Goal: Task Accomplishment & Management: Complete application form

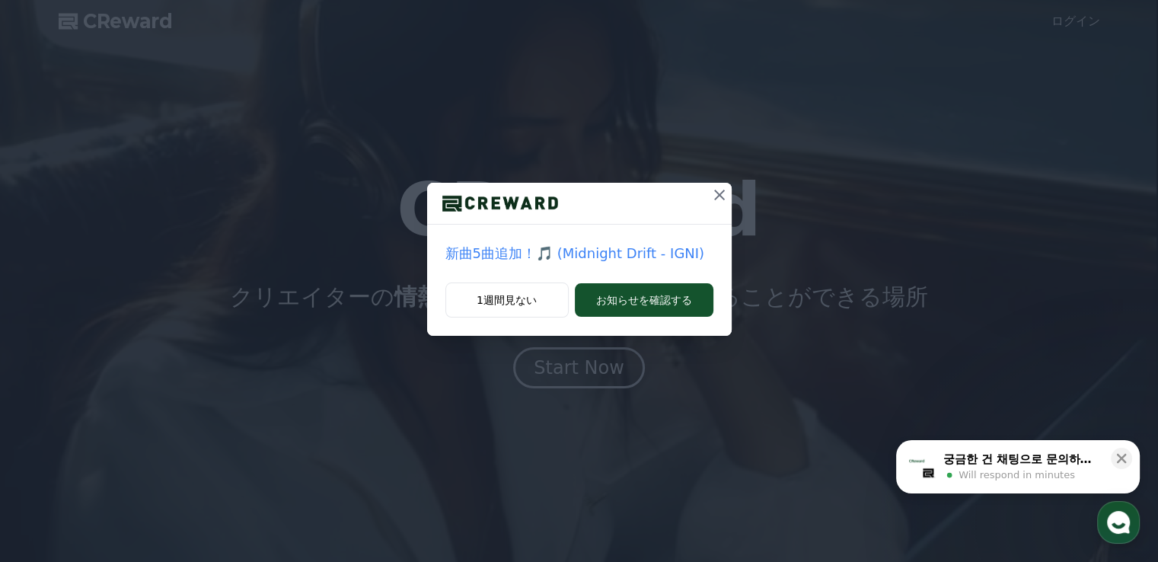
click at [722, 193] on icon at bounding box center [719, 195] width 11 height 11
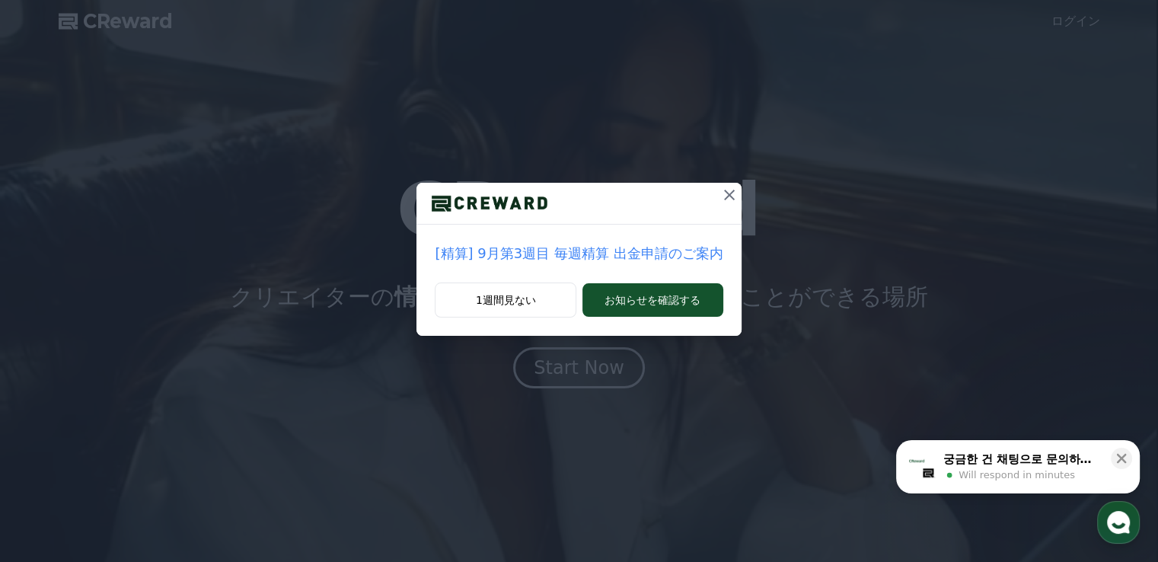
click at [722, 193] on icon at bounding box center [729, 195] width 18 height 18
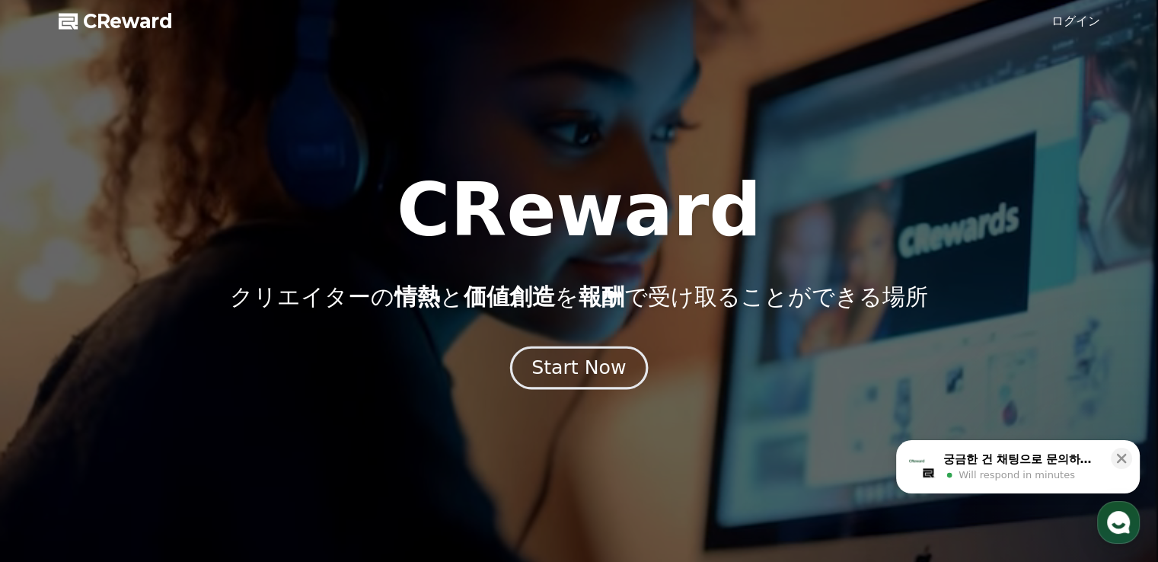
click at [596, 364] on div "Start Now" at bounding box center [578, 368] width 94 height 26
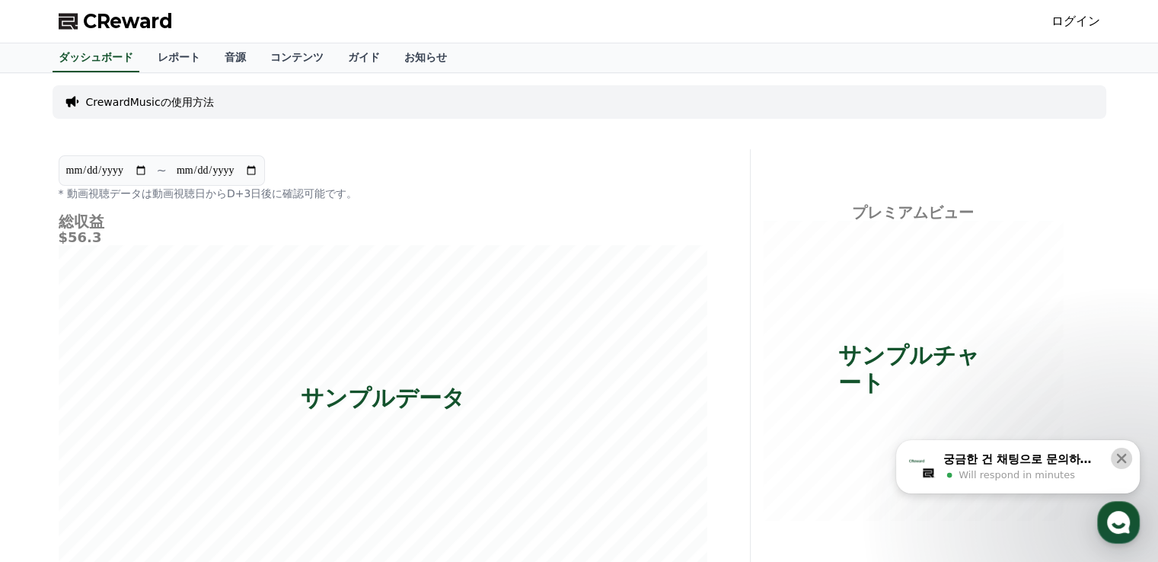
click at [1128, 460] on icon at bounding box center [1121, 458] width 15 height 15
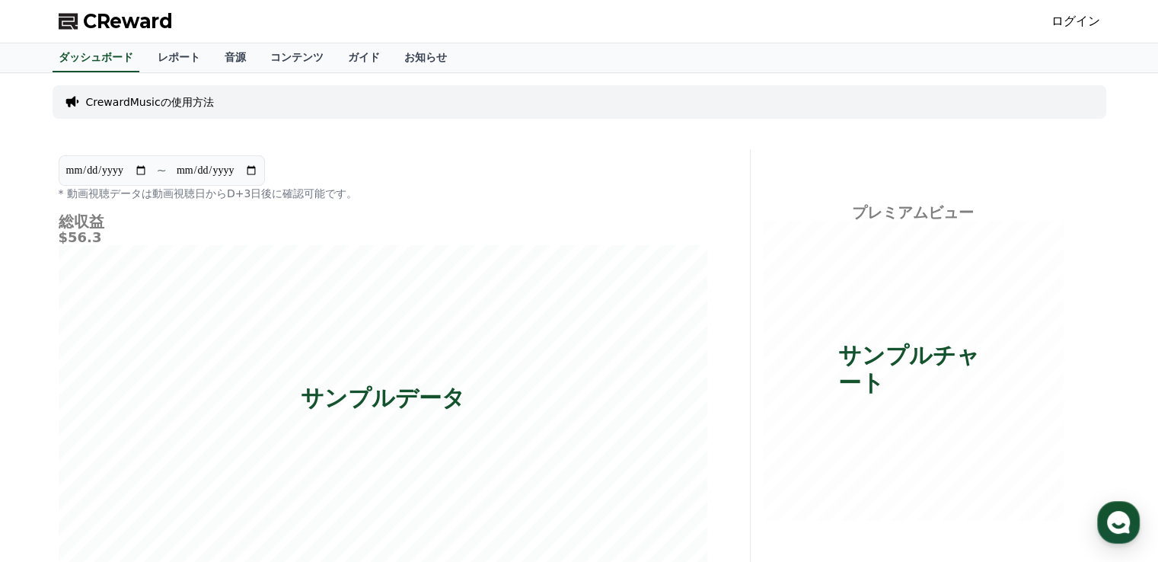
scroll to position [442, 0]
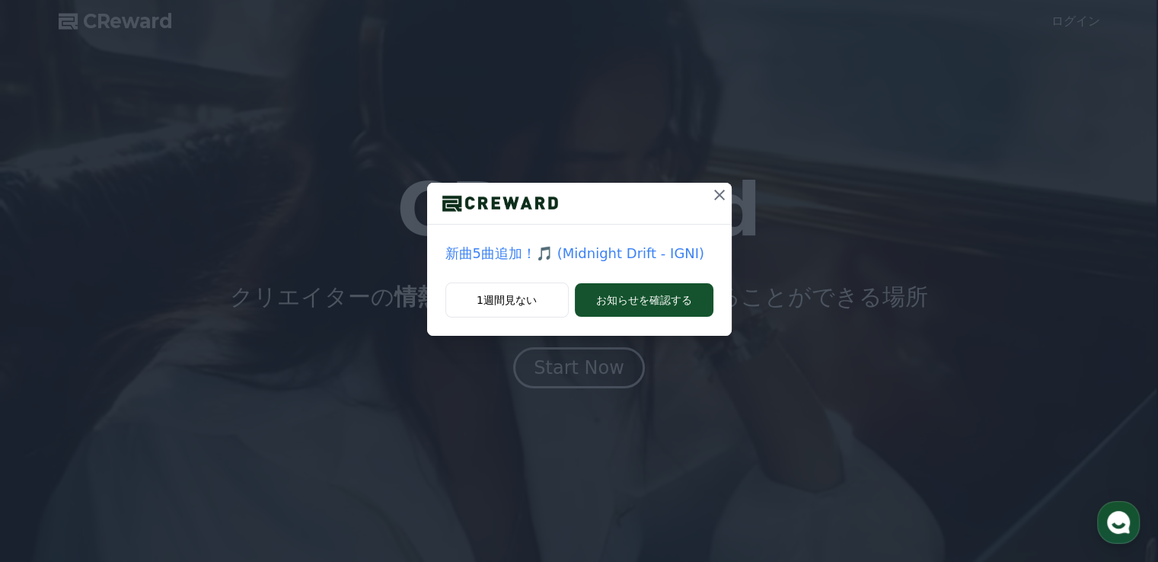
click at [578, 371] on div "新曲5曲追加！🎵 (Midnight Drift - IGNI) 1週間見ない お知らせを確認する" at bounding box center [579, 281] width 1158 height 562
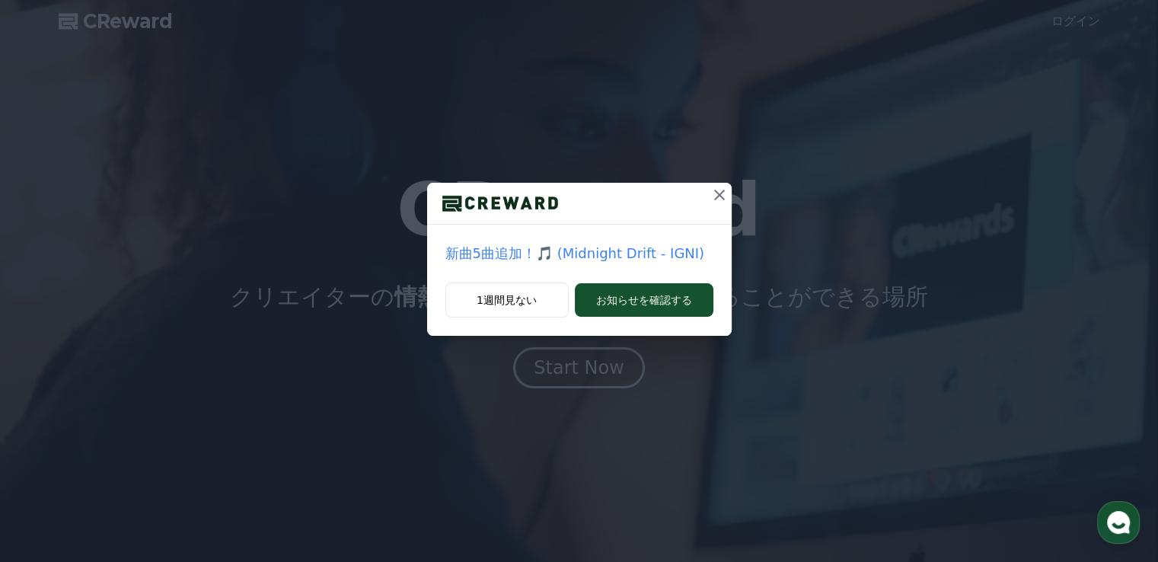
click at [721, 186] on icon at bounding box center [719, 195] width 18 height 18
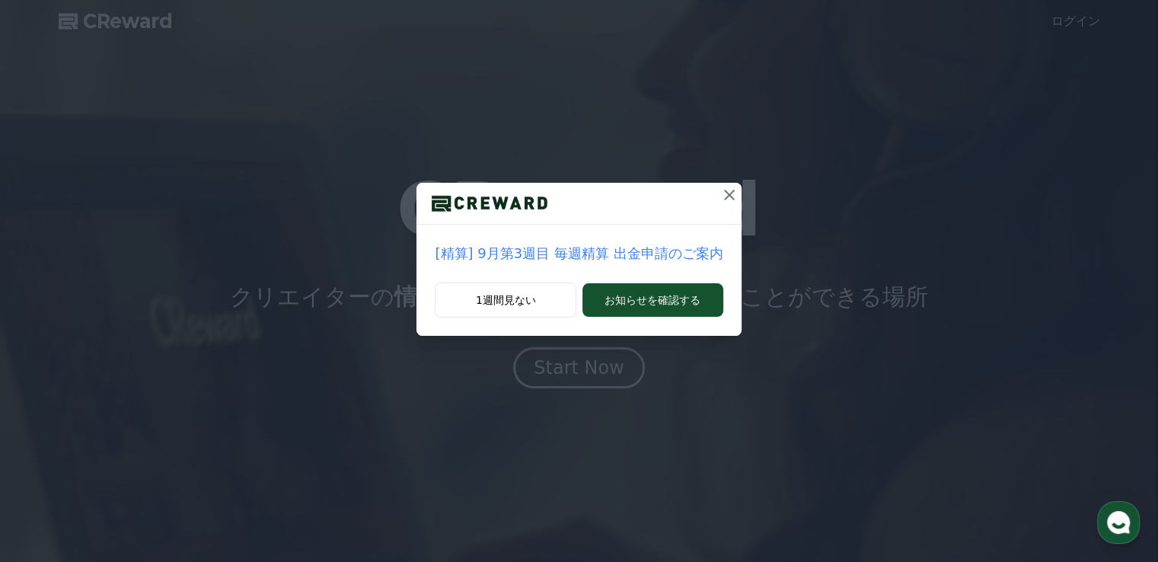
click at [721, 186] on icon at bounding box center [729, 195] width 18 height 18
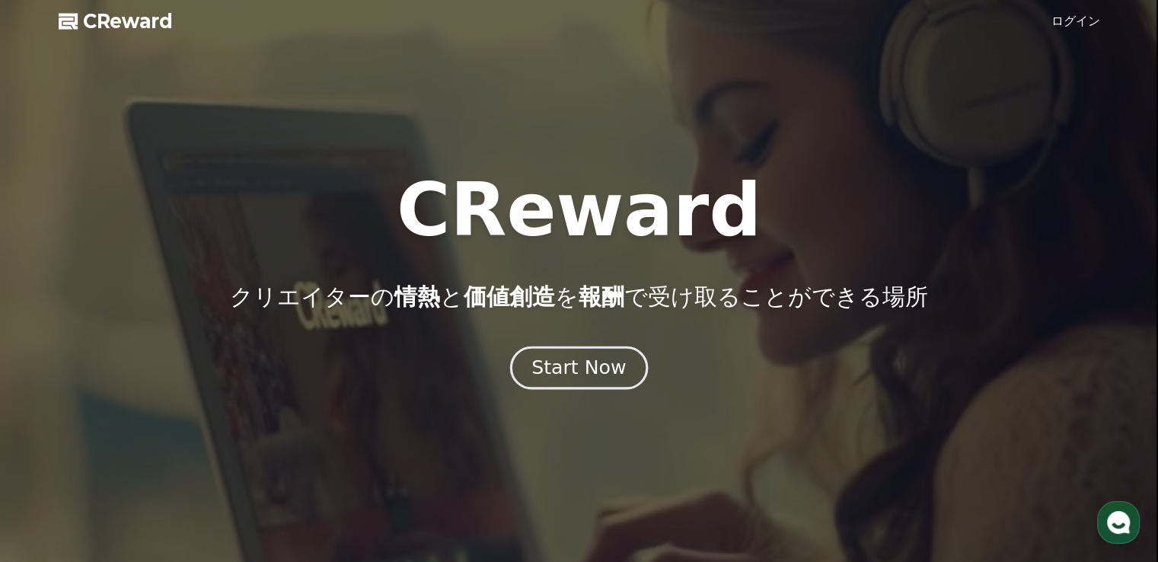
click at [581, 381] on button "Start Now" at bounding box center [579, 367] width 138 height 43
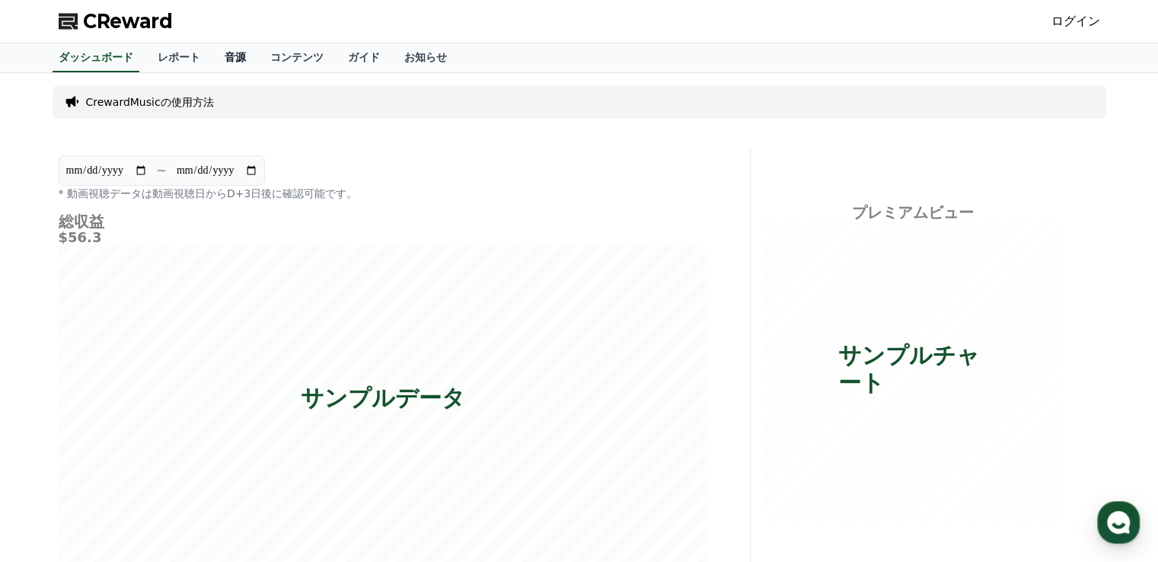
click at [212, 62] on link "音源" at bounding box center [235, 57] width 46 height 29
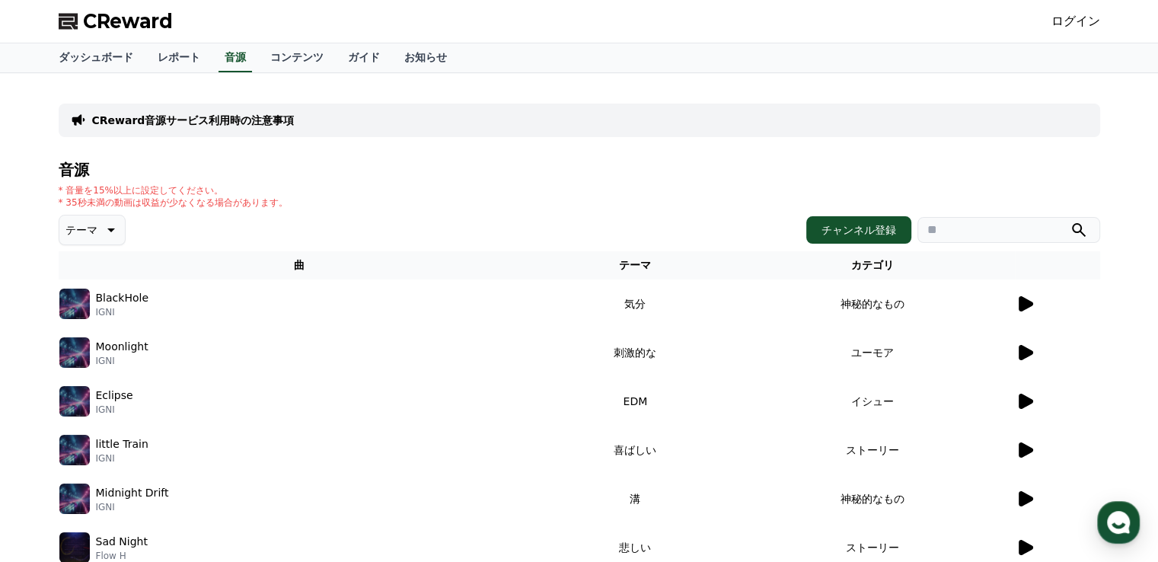
click at [1117, 342] on div "CReward音源サービス利用時の注意事項 音源 * 音量を15%以上に設定してください。 * 35秒未満の動画は収益が少なくなる場合があります。 テーマ チ…" at bounding box center [579, 441] width 1158 height 736
click at [1021, 305] on icon at bounding box center [1025, 303] width 14 height 15
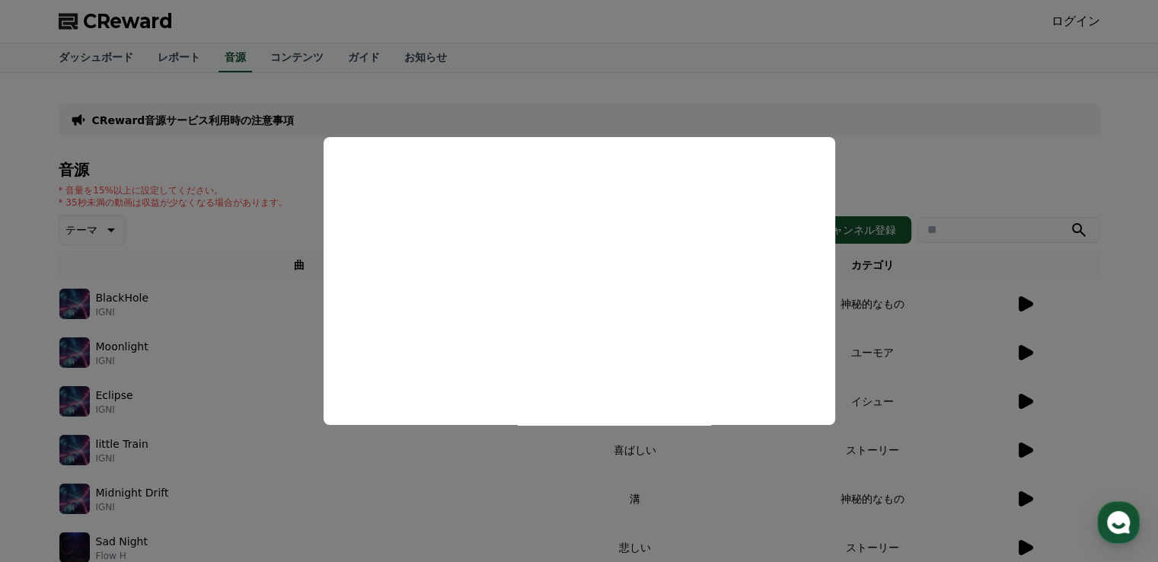
click at [437, 477] on button "close modal" at bounding box center [579, 281] width 1158 height 562
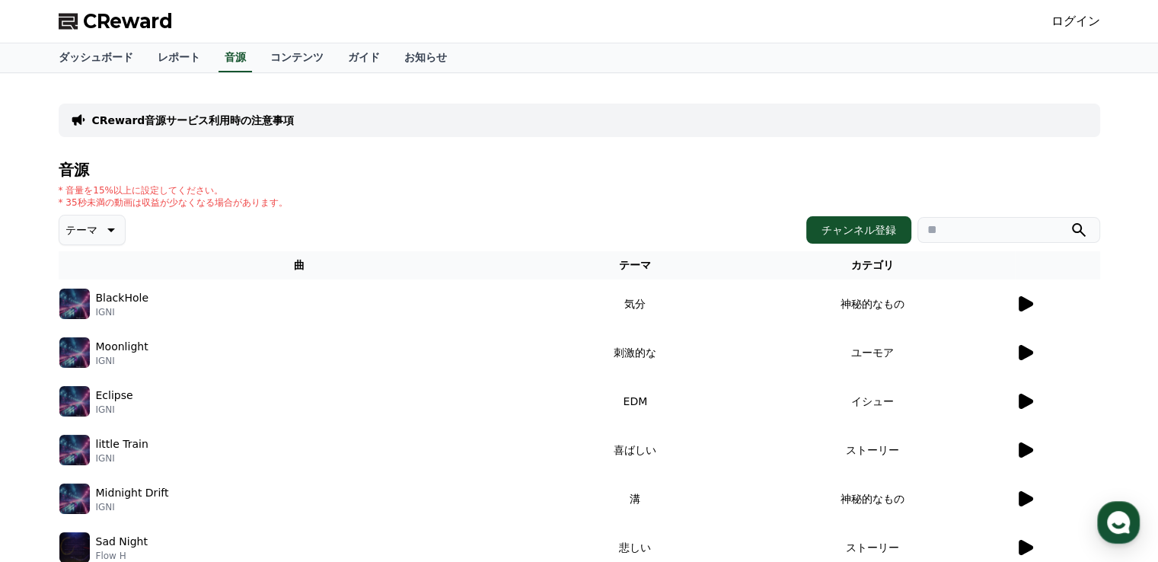
click at [1027, 351] on icon at bounding box center [1025, 352] width 14 height 15
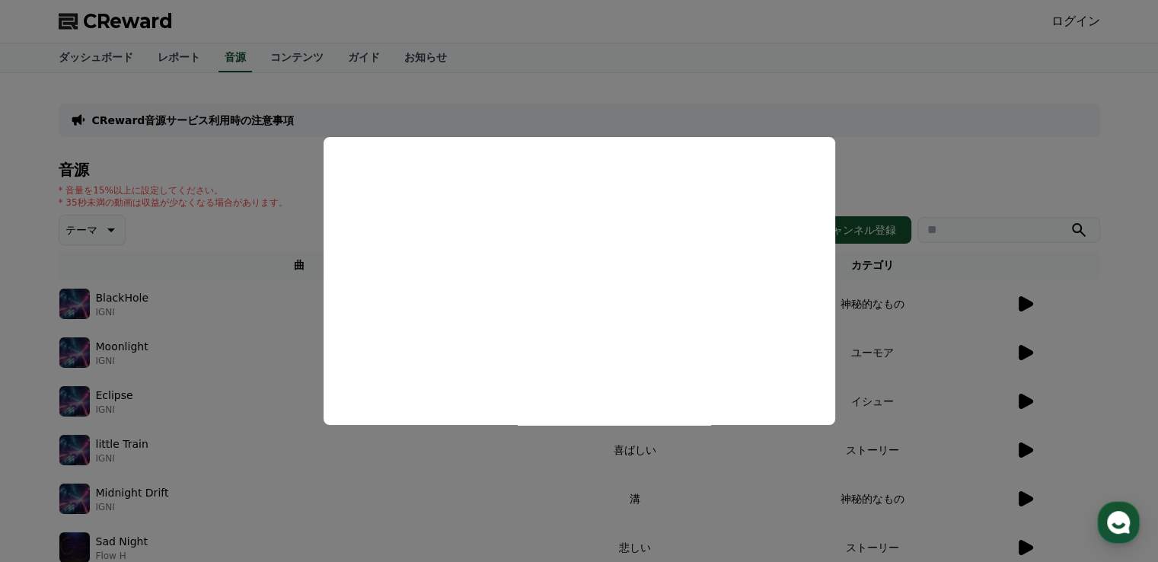
click at [495, 491] on button "close modal" at bounding box center [579, 281] width 1158 height 562
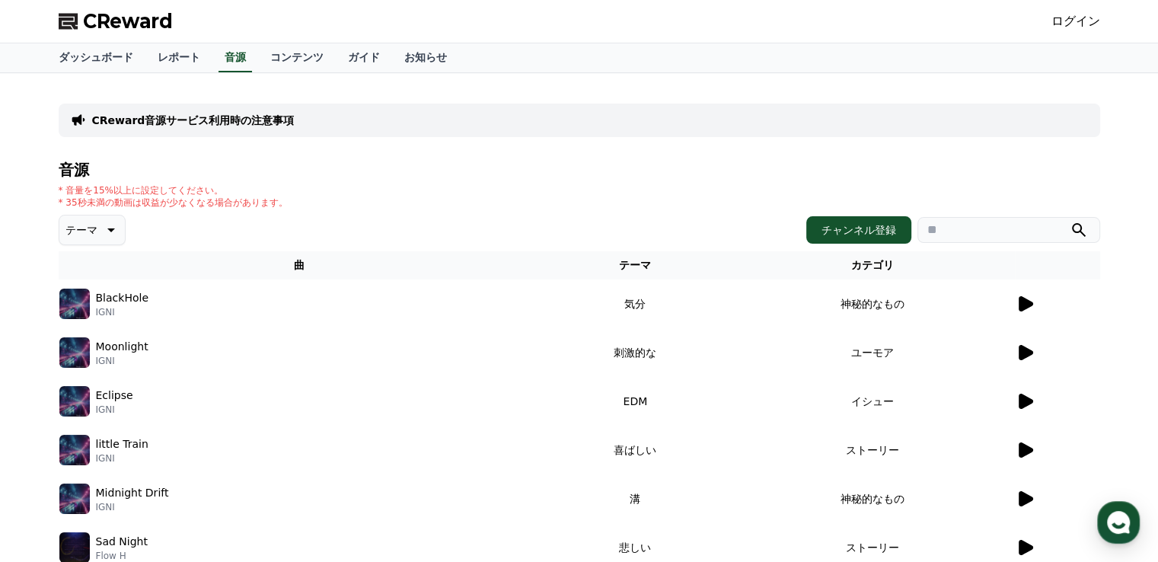
click at [1020, 547] on icon at bounding box center [1025, 547] width 14 height 15
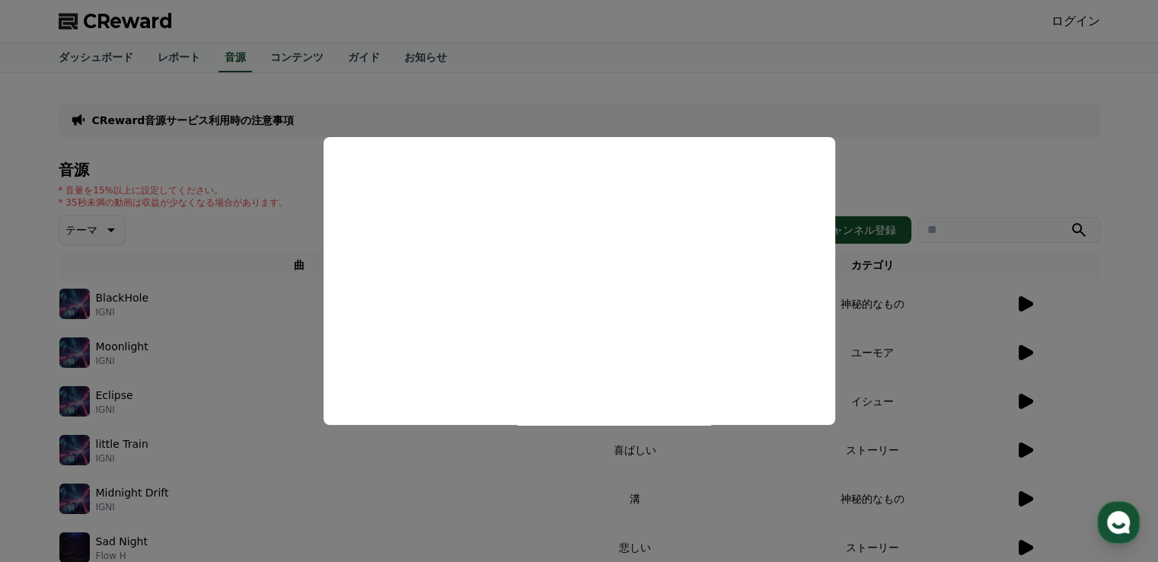
click at [455, 476] on button "close modal" at bounding box center [579, 281] width 1158 height 562
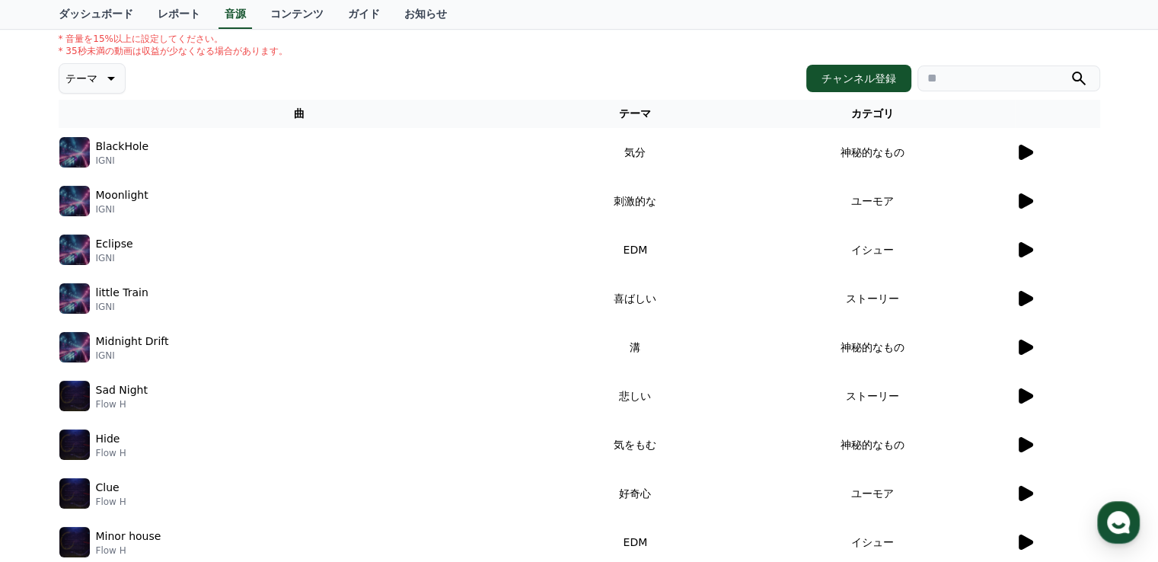
scroll to position [152, 0]
click at [875, 77] on button "チャンネル登録" at bounding box center [858, 77] width 105 height 27
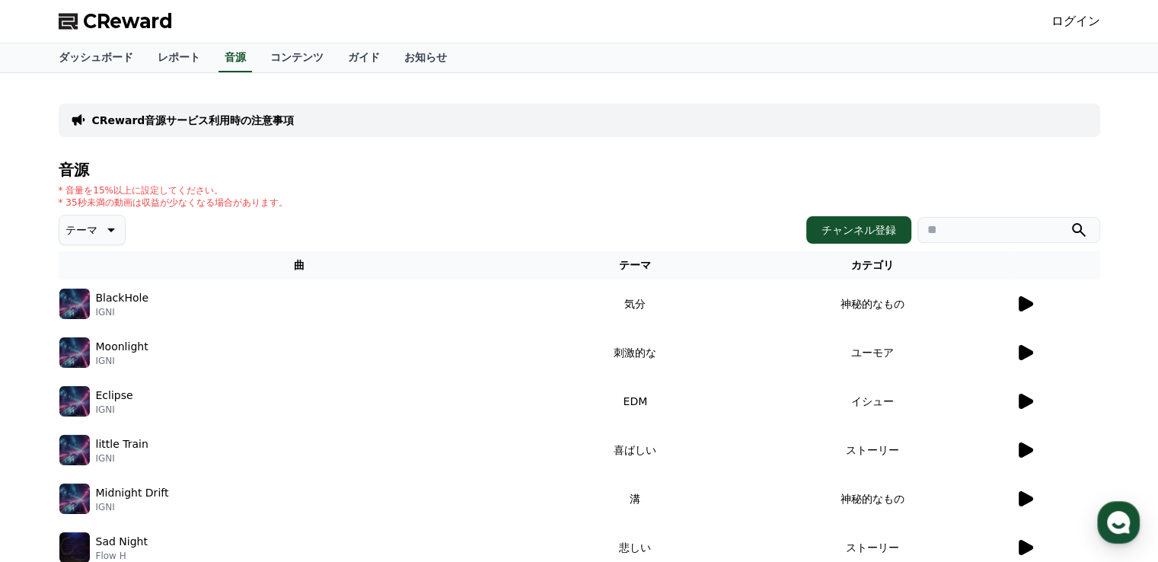
click at [1088, 25] on link "ログイン" at bounding box center [1075, 21] width 49 height 18
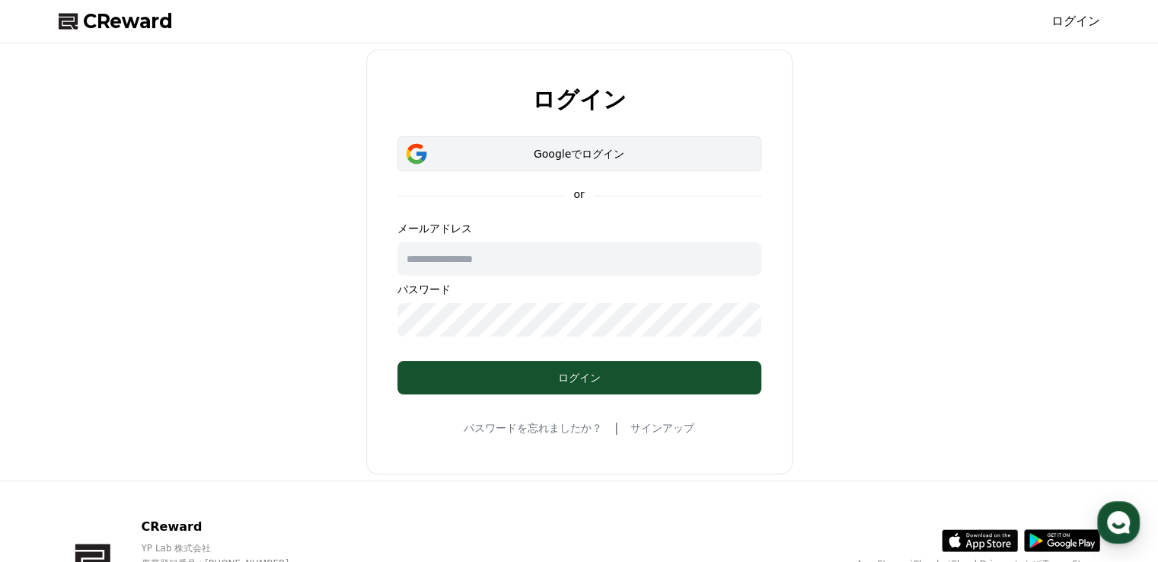
click at [687, 148] on div "Googleでログイン" at bounding box center [579, 153] width 320 height 15
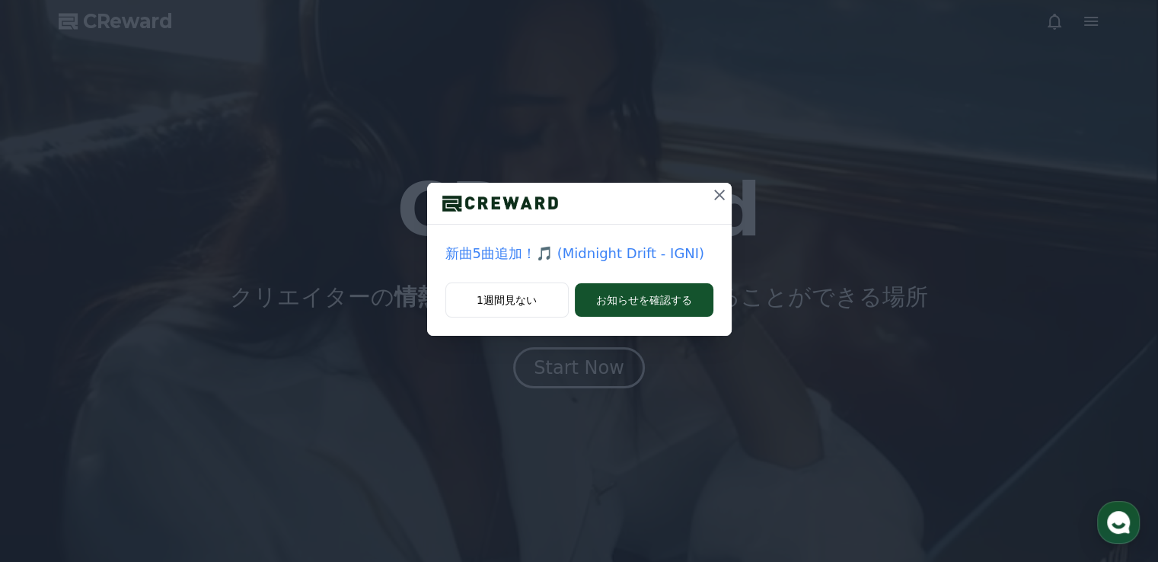
click at [719, 190] on icon at bounding box center [719, 195] width 18 height 18
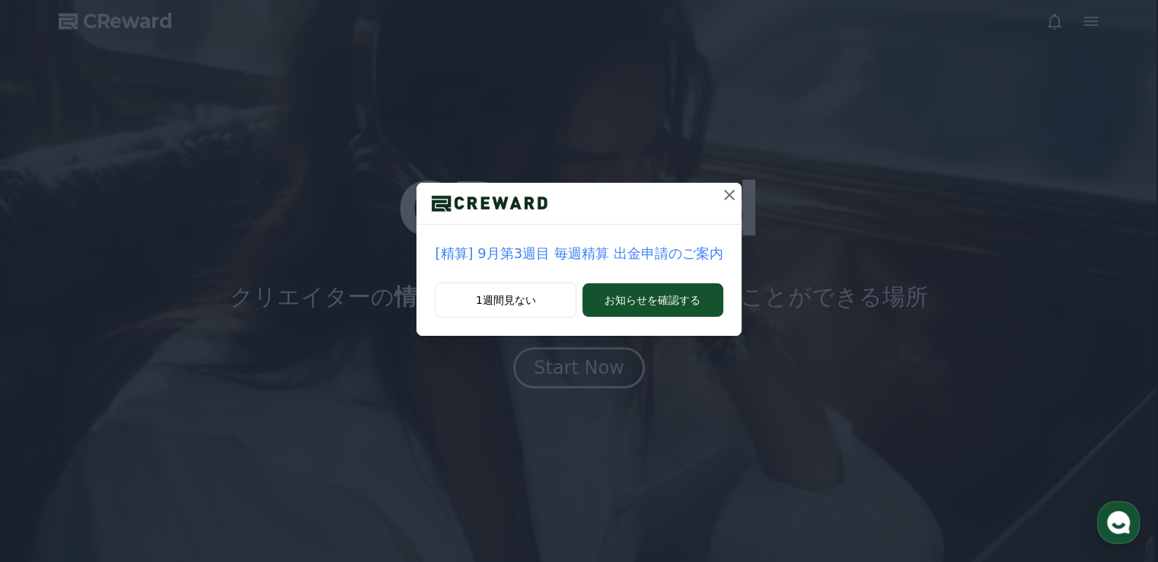
click at [724, 199] on icon at bounding box center [729, 195] width 11 height 11
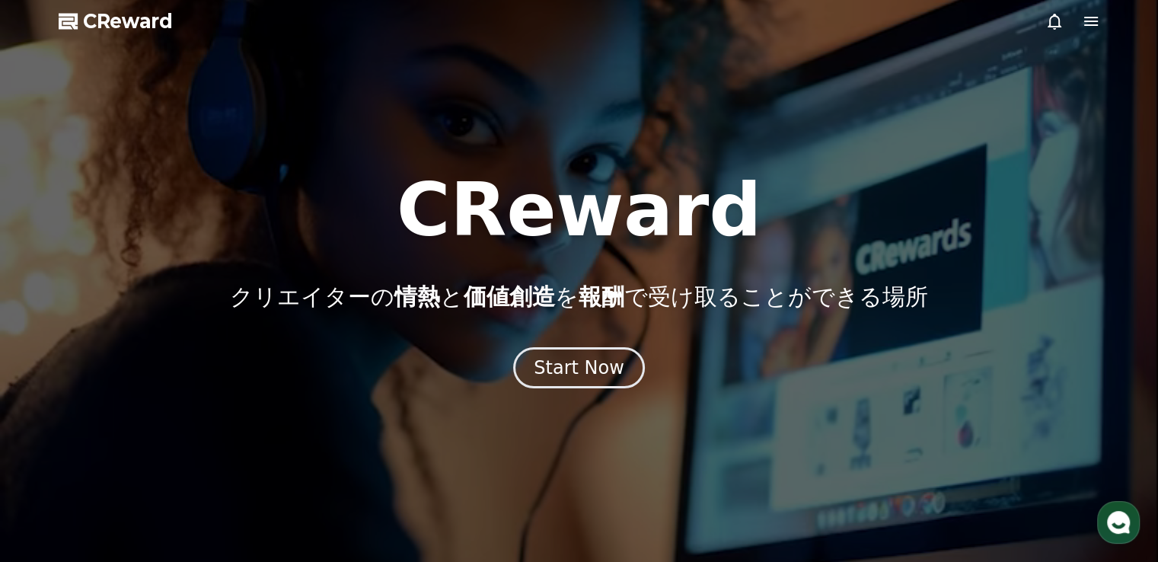
click at [866, 216] on div "CReward クリエイターの 情熱 と 価値創造 を 報酬 で受け取ることができる場所" at bounding box center [579, 242] width 1158 height 137
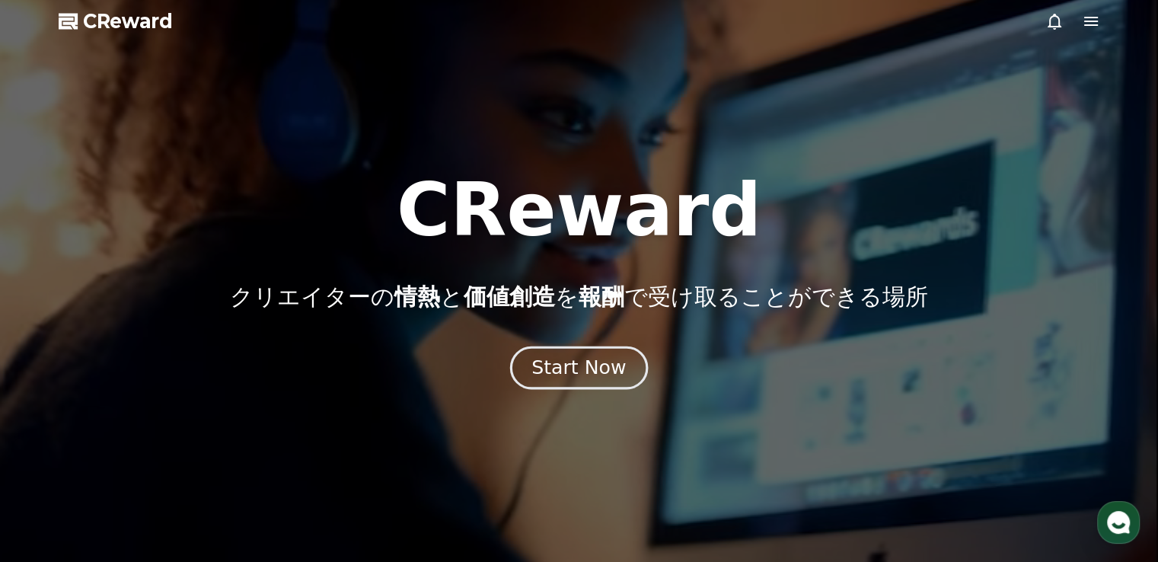
click at [598, 363] on div "Start Now" at bounding box center [578, 368] width 94 height 26
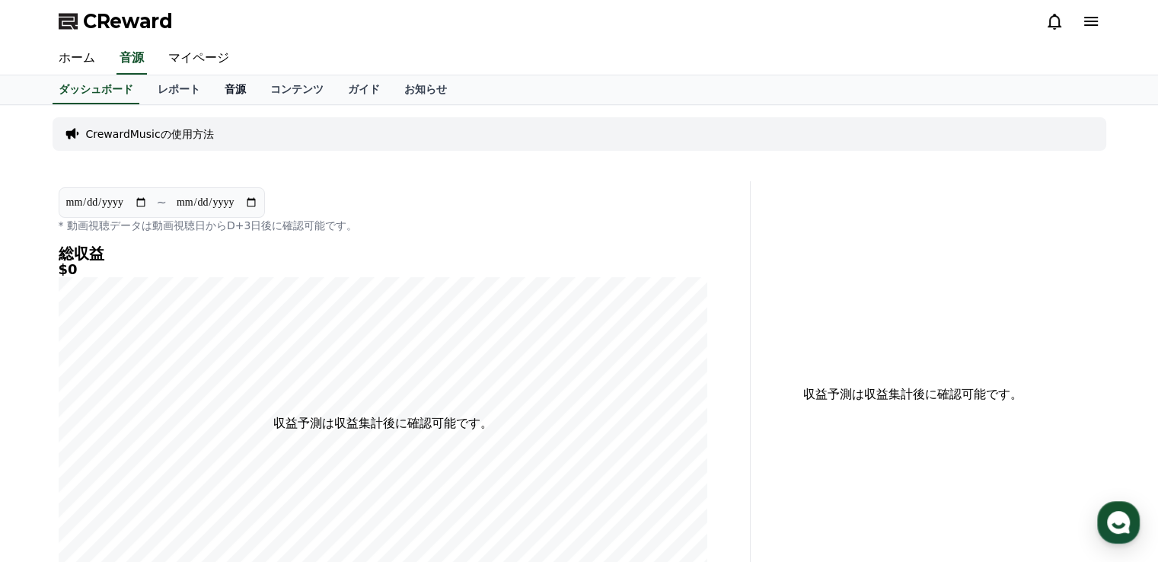
click at [212, 84] on link "音源" at bounding box center [235, 89] width 46 height 29
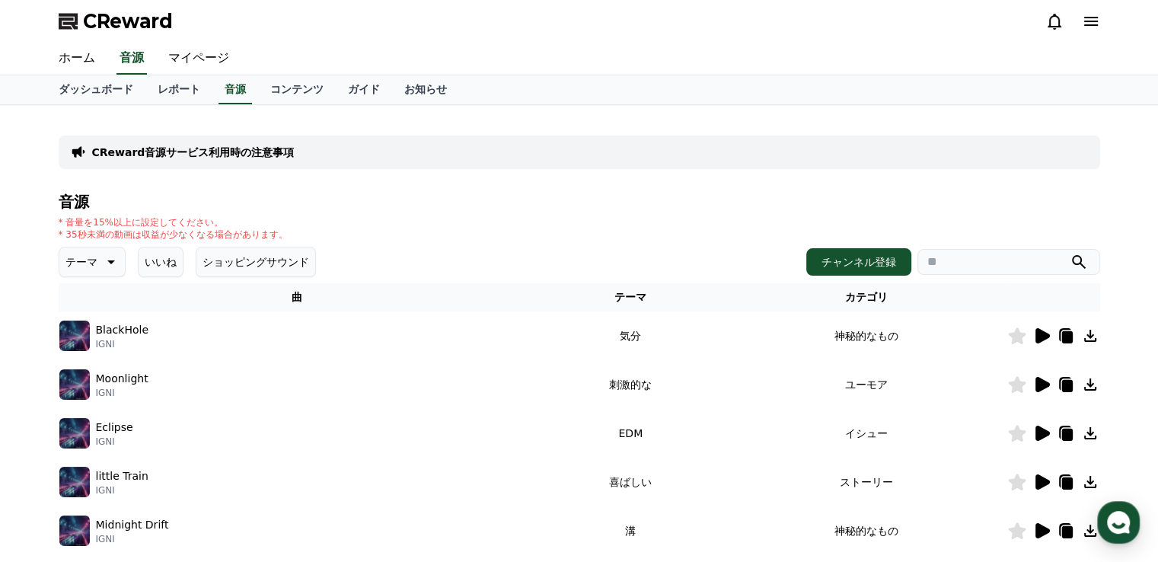
click at [240, 258] on button "ショッピングサウンド" at bounding box center [256, 262] width 120 height 30
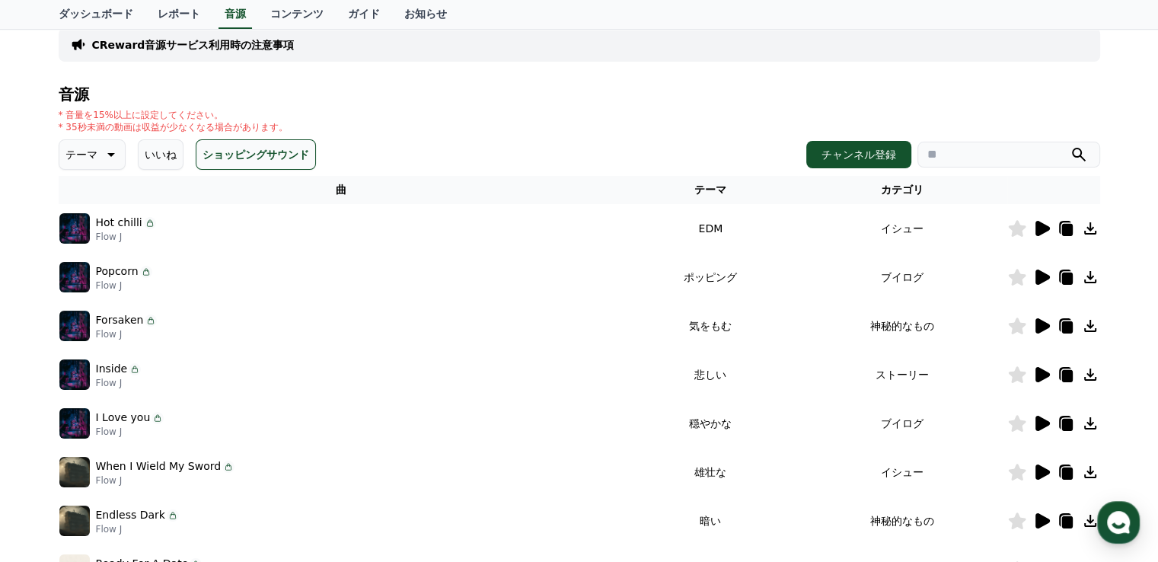
scroll to position [122, 0]
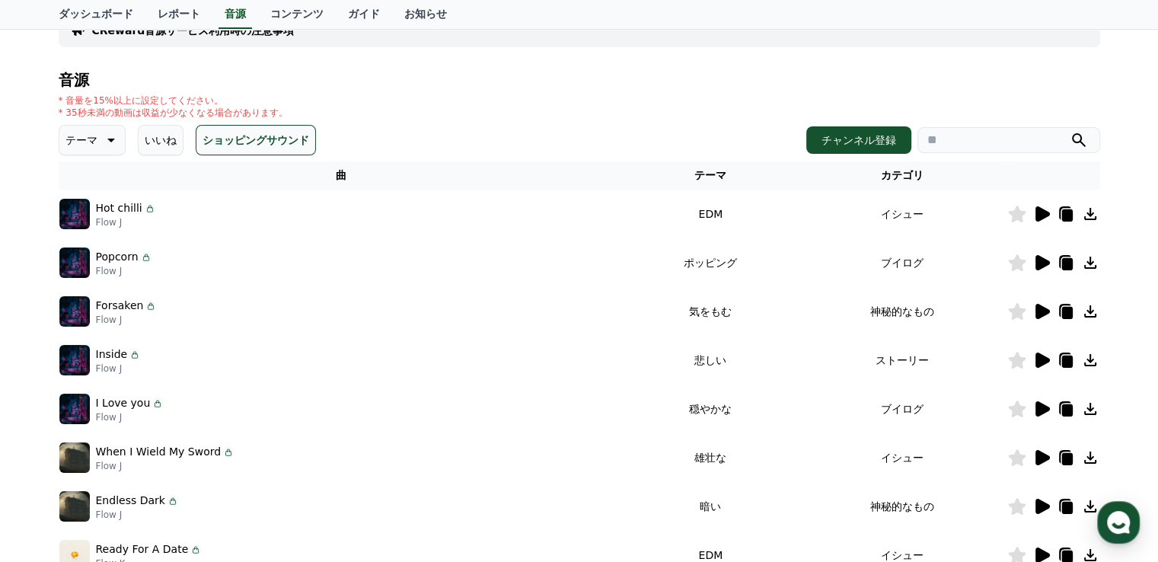
click at [1036, 359] on icon at bounding box center [1042, 359] width 14 height 15
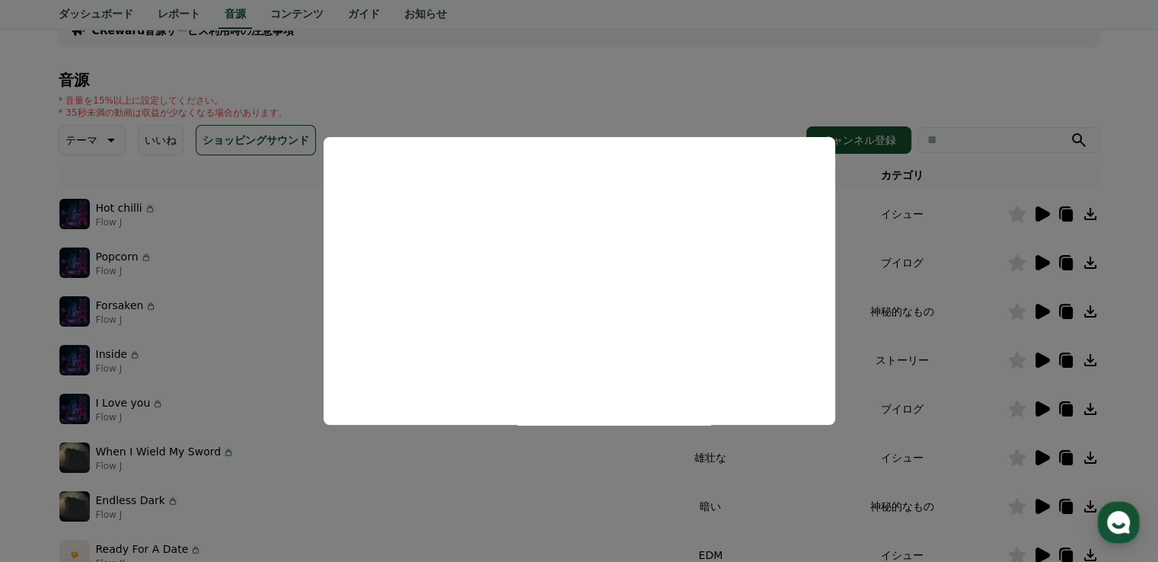
click at [471, 484] on button "close modal" at bounding box center [579, 281] width 1158 height 562
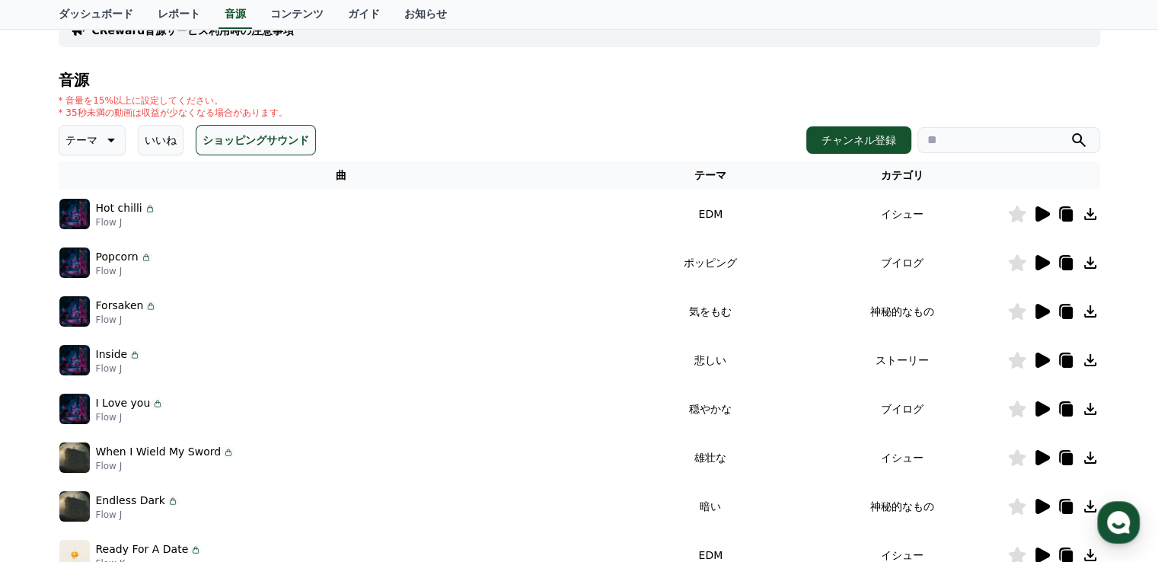
click at [1093, 357] on icon at bounding box center [1090, 360] width 18 height 18
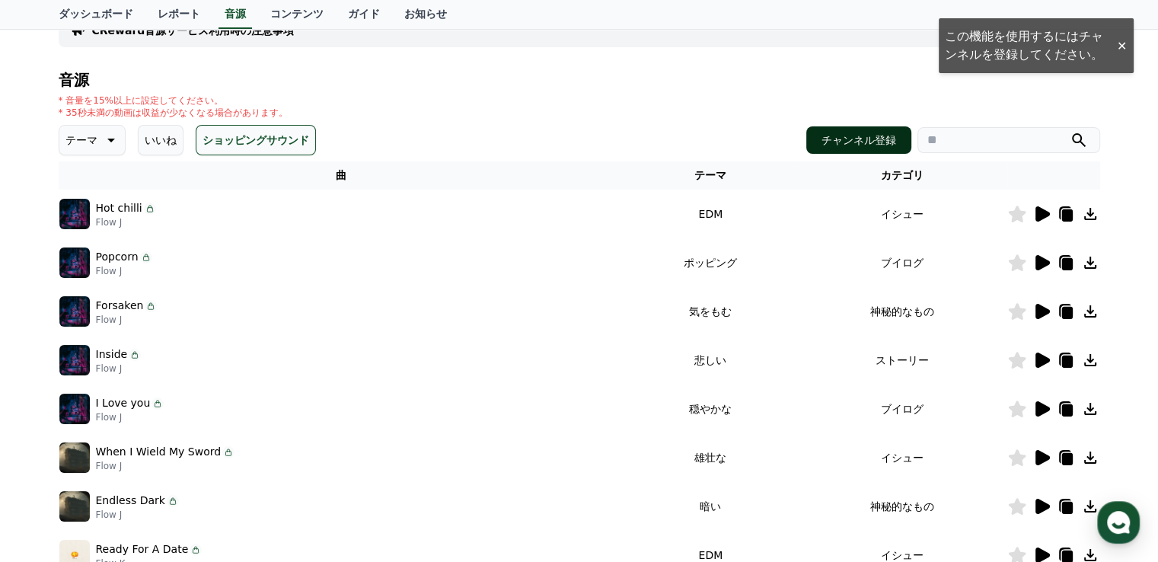
click at [879, 140] on button "チャンネル登録" at bounding box center [858, 139] width 105 height 27
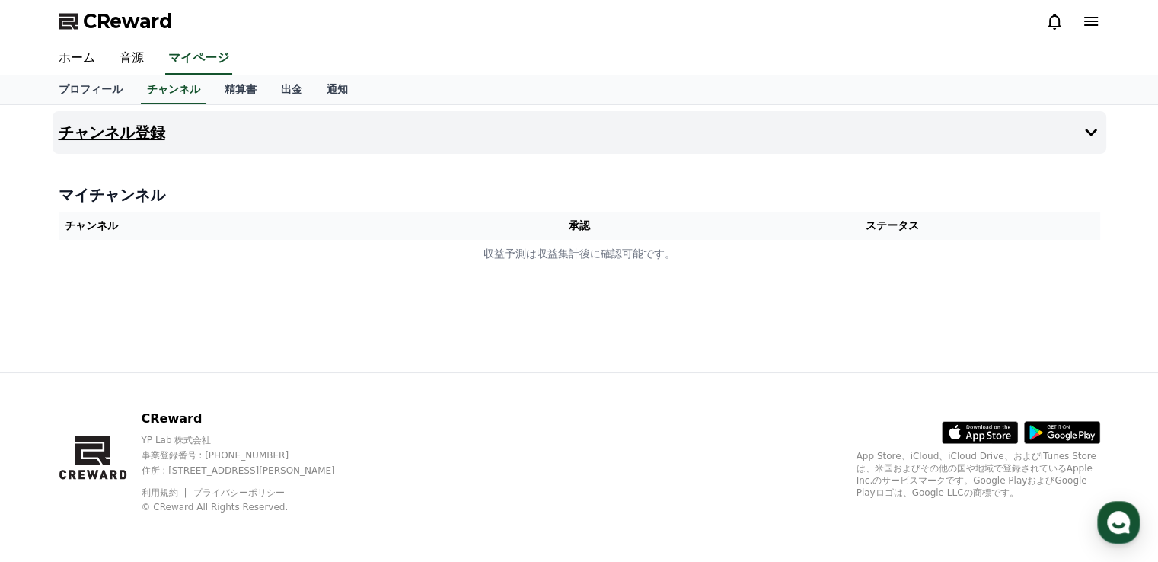
click at [90, 139] on h4 "チャンネル登録" at bounding box center [112, 132] width 107 height 17
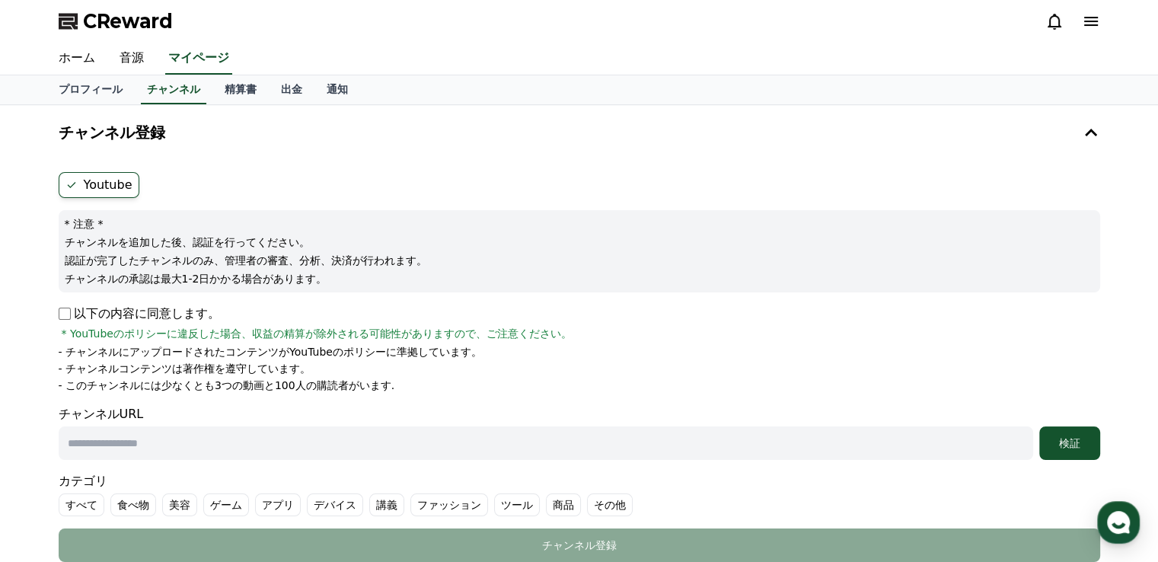
click at [111, 183] on label "Youtube" at bounding box center [99, 185] width 81 height 26
click at [789, 327] on div "以下の内容に同意します。 * YouTubeのポリシーに違反した場合、収益の精算が除外される可能性がありますので、ご注意ください。" at bounding box center [579, 322] width 1041 height 37
click at [213, 94] on link "精算書" at bounding box center [240, 89] width 56 height 29
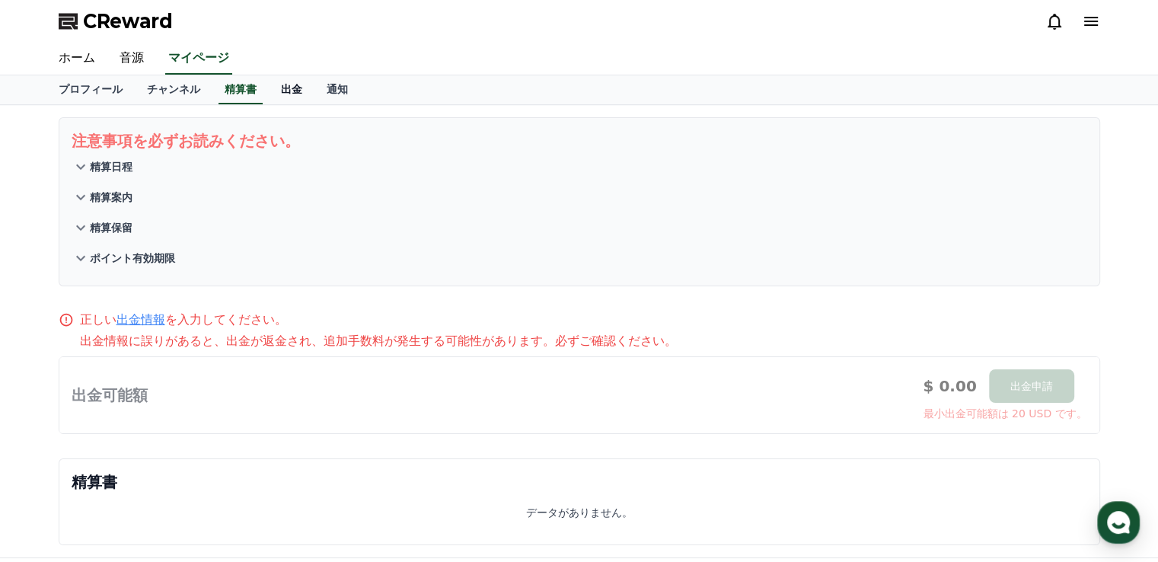
click at [269, 96] on link "出金" at bounding box center [292, 89] width 46 height 29
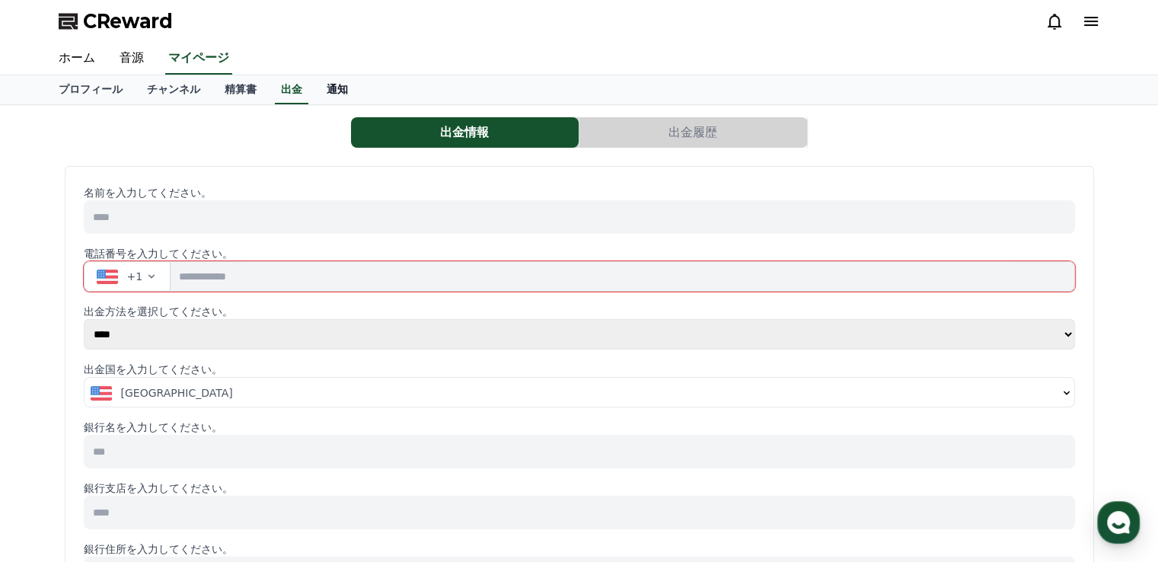
click at [314, 91] on link "通知" at bounding box center [337, 89] width 46 height 29
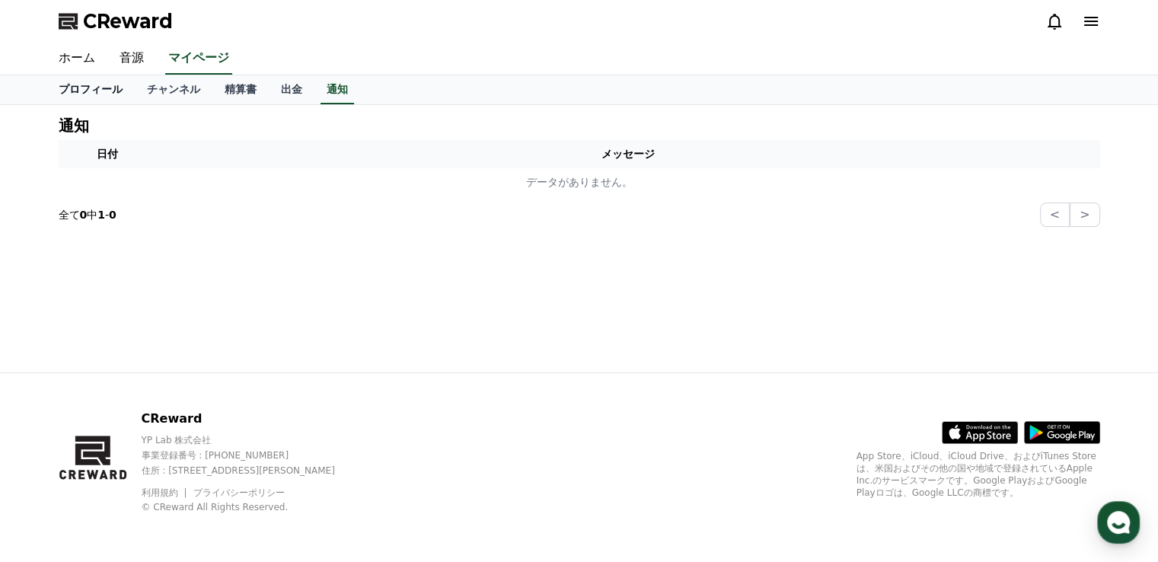
click at [78, 88] on link "プロフィール" at bounding box center [90, 89] width 88 height 29
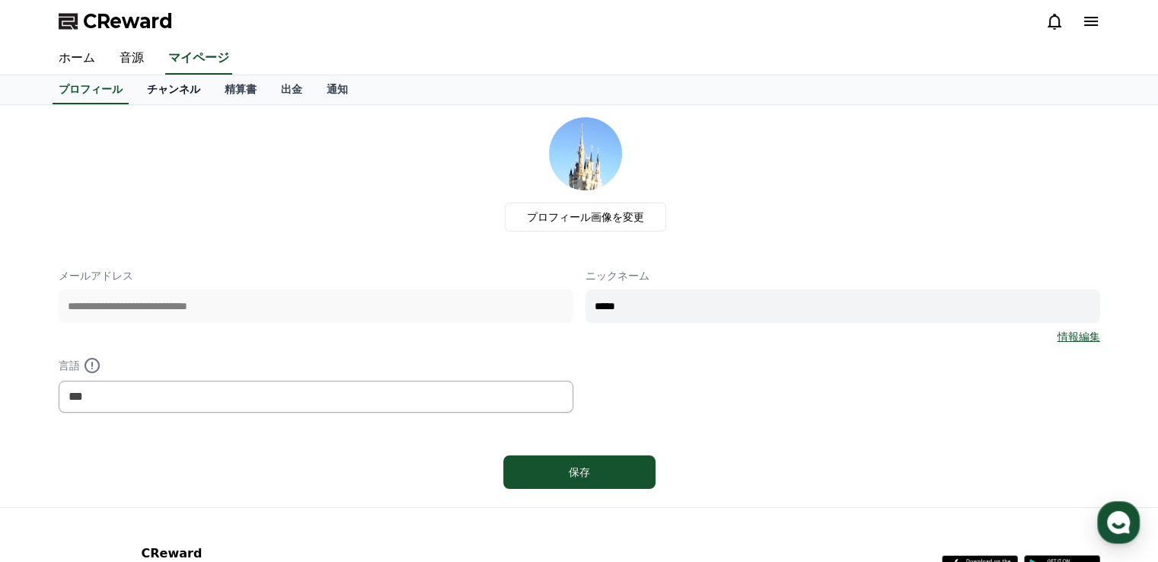
click at [144, 89] on link "チャンネル" at bounding box center [174, 89] width 78 height 29
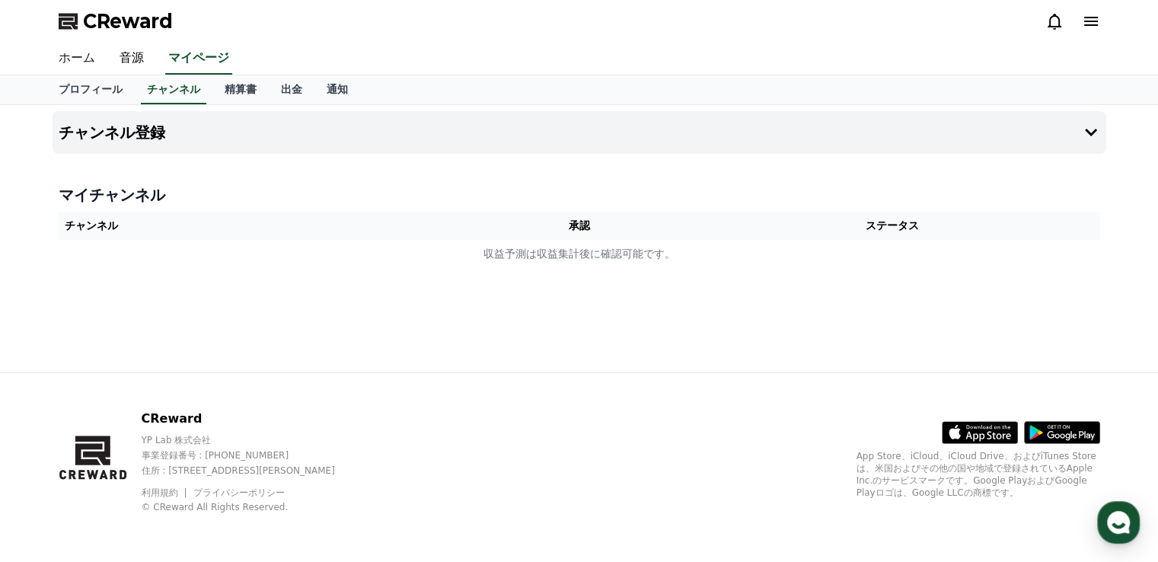
click at [76, 59] on link "ホーム" at bounding box center [76, 59] width 61 height 32
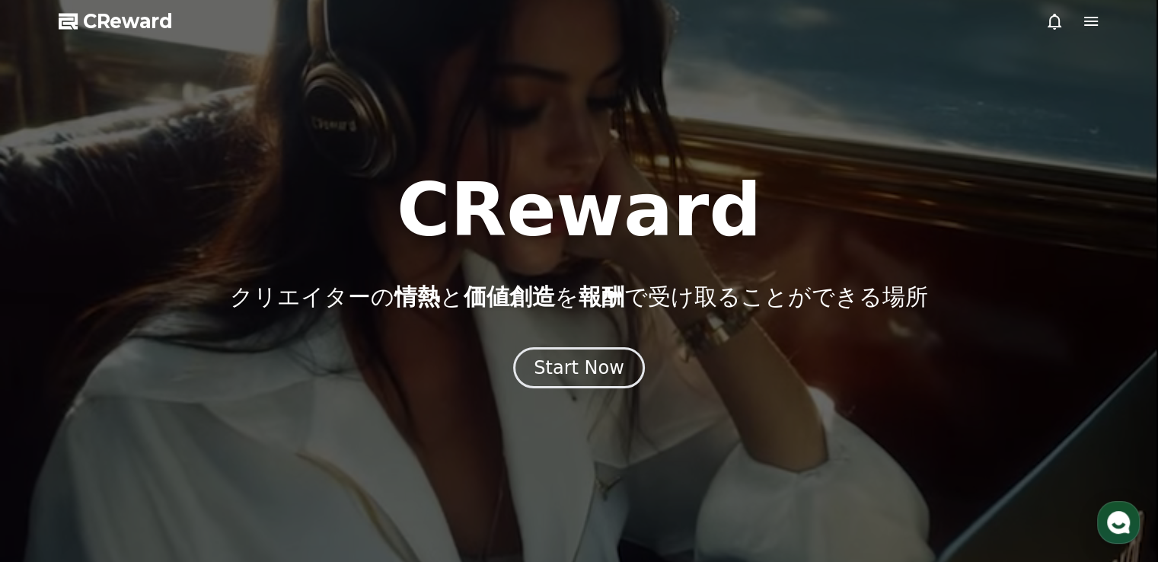
click at [617, 316] on div "CReward クリエイターの 情熱 と 価値創造 を 報酬 で受け取ることができる場所 Start Now" at bounding box center [579, 281] width 1158 height 215
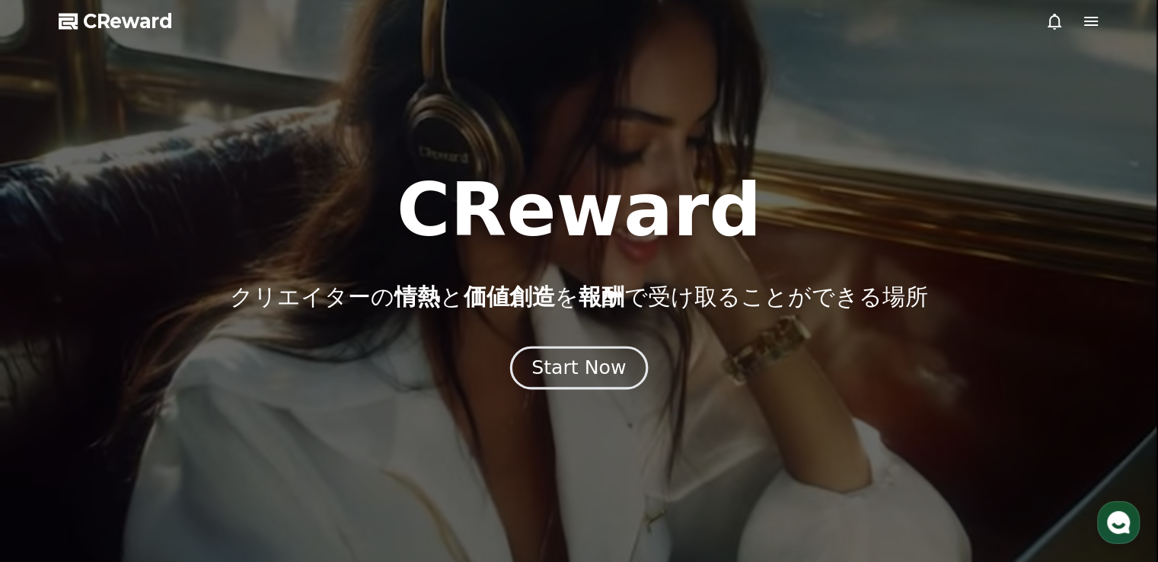
click at [577, 362] on div "Start Now" at bounding box center [578, 368] width 94 height 26
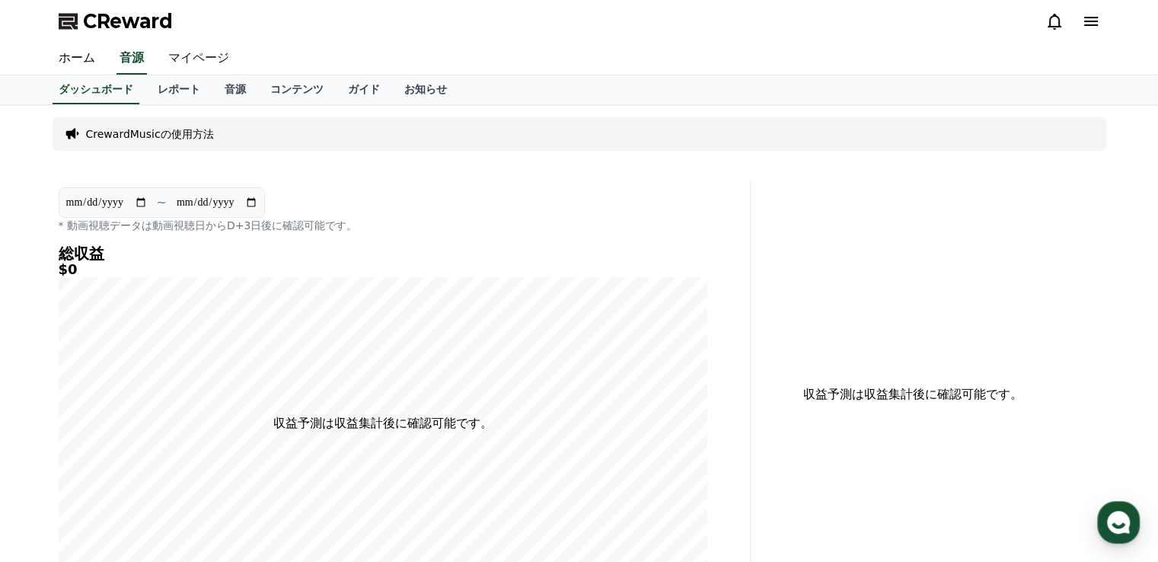
click at [172, 62] on link "マイページ" at bounding box center [198, 59] width 85 height 32
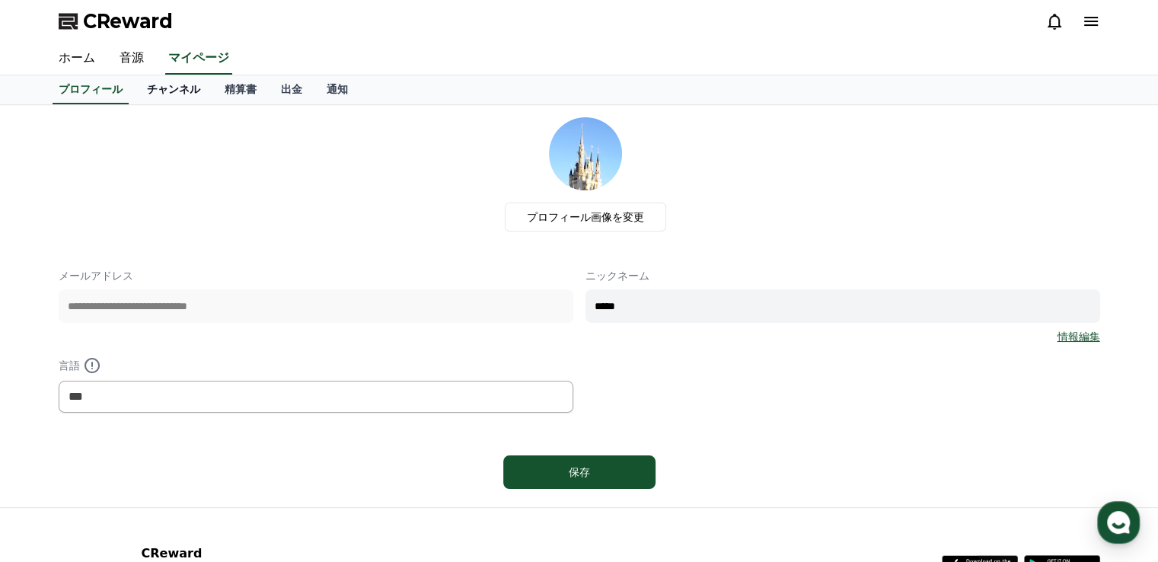
click at [159, 95] on link "チャンネル" at bounding box center [174, 89] width 78 height 29
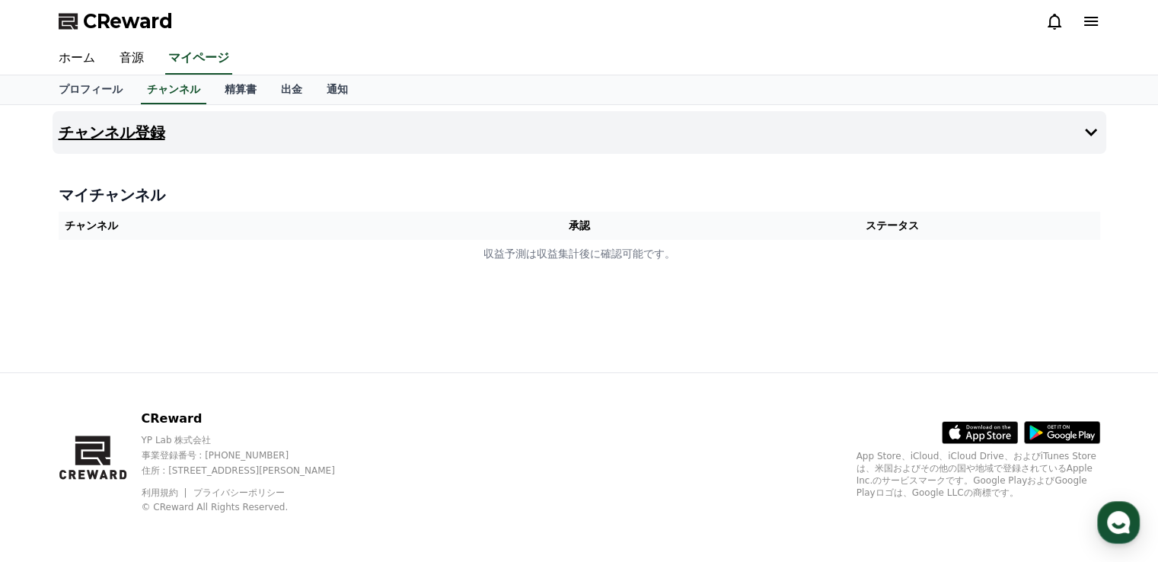
click at [132, 134] on h4 "チャンネル登録" at bounding box center [112, 132] width 107 height 17
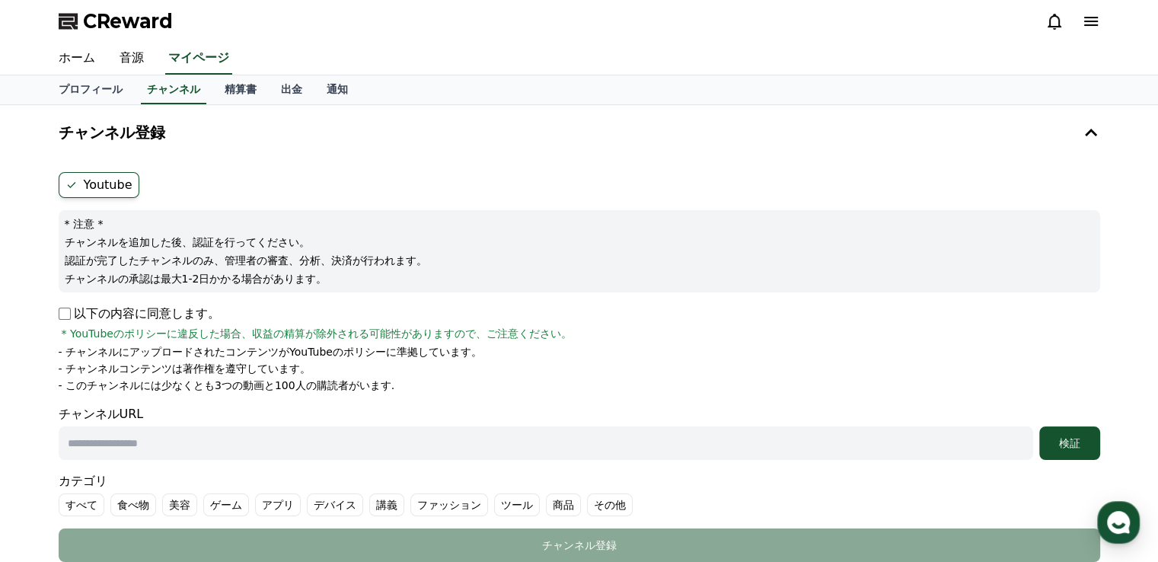
click at [119, 430] on input "text" at bounding box center [546, 442] width 974 height 33
type input "**********"
click at [1071, 443] on div "検証" at bounding box center [1069, 442] width 49 height 15
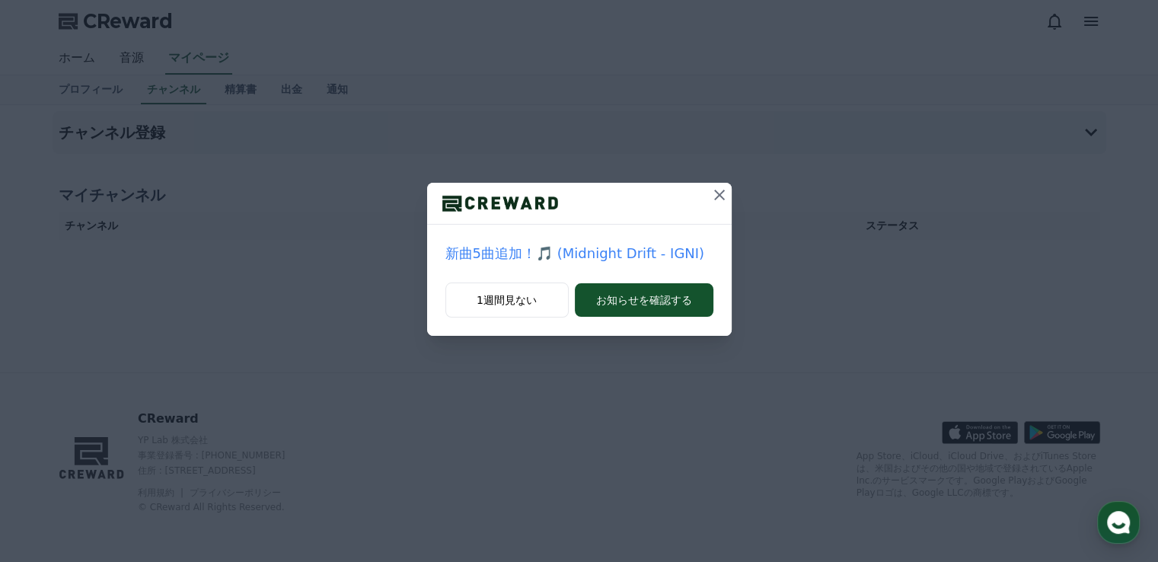
click at [715, 193] on icon at bounding box center [719, 195] width 18 height 18
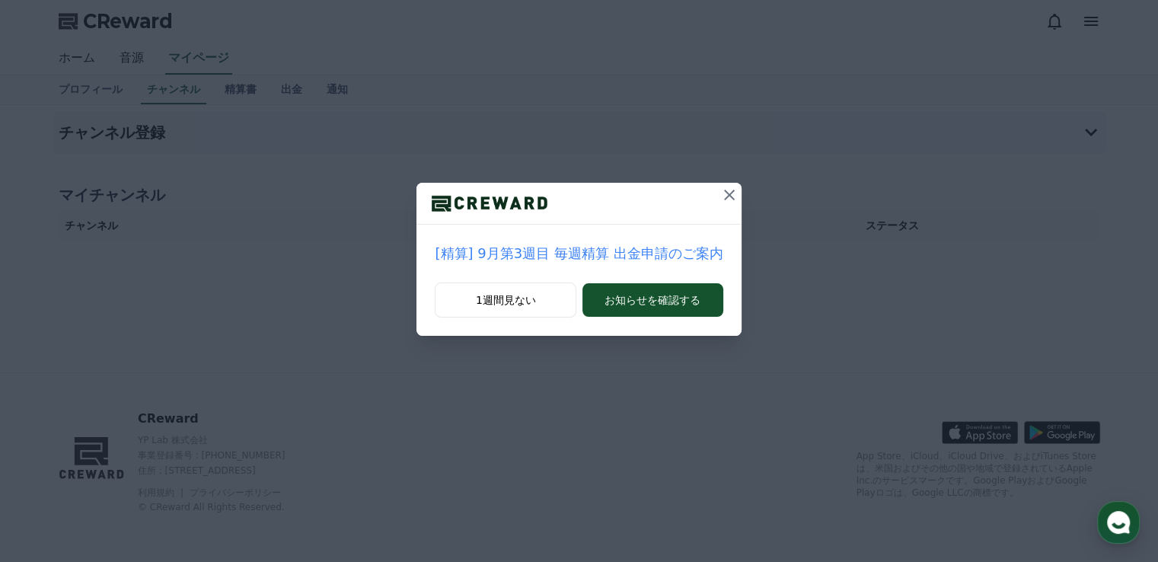
click at [724, 193] on icon at bounding box center [729, 195] width 11 height 11
click at [724, 193] on h4 "マイチャンネル" at bounding box center [579, 194] width 1041 height 21
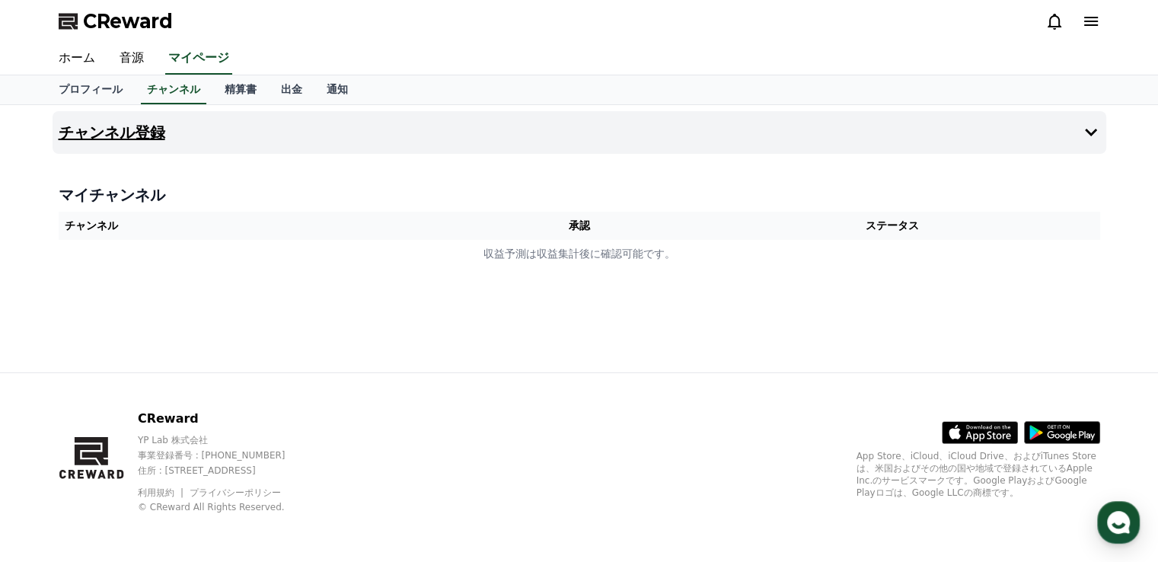
click at [115, 139] on h4 "チャンネル登録" at bounding box center [112, 132] width 107 height 17
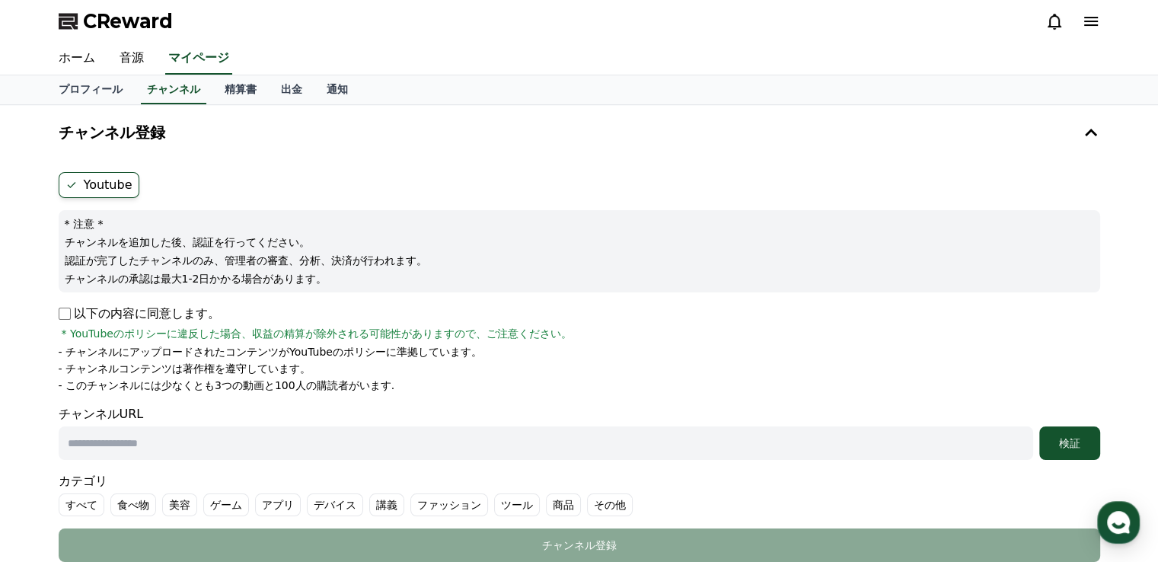
click at [124, 448] on input "text" at bounding box center [546, 442] width 974 height 33
type input "**********"
click at [1069, 435] on div "検証" at bounding box center [1069, 442] width 49 height 15
click at [140, 446] on input "**********" at bounding box center [546, 442] width 974 height 33
